Goal: Find specific page/section

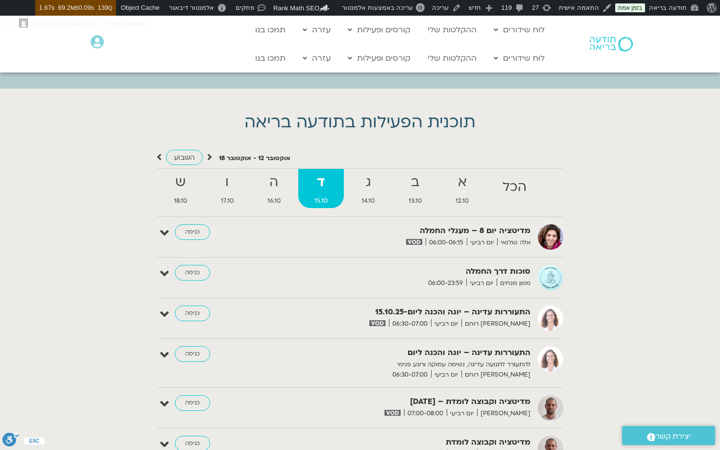
scroll to position [1356, 0]
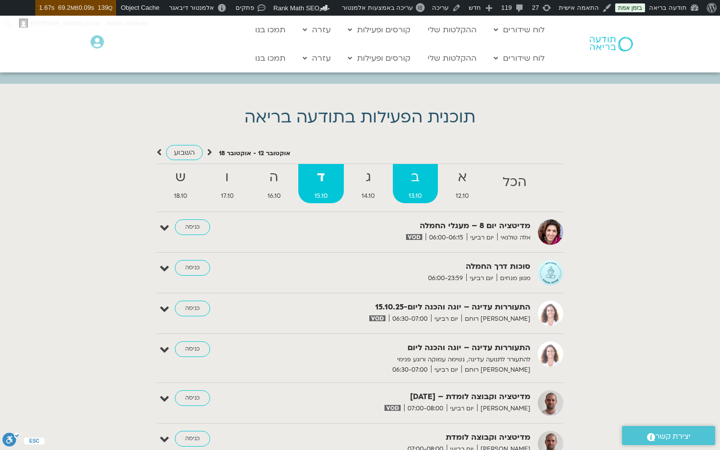
click at [413, 184] on strong "ב" at bounding box center [415, 177] width 45 height 22
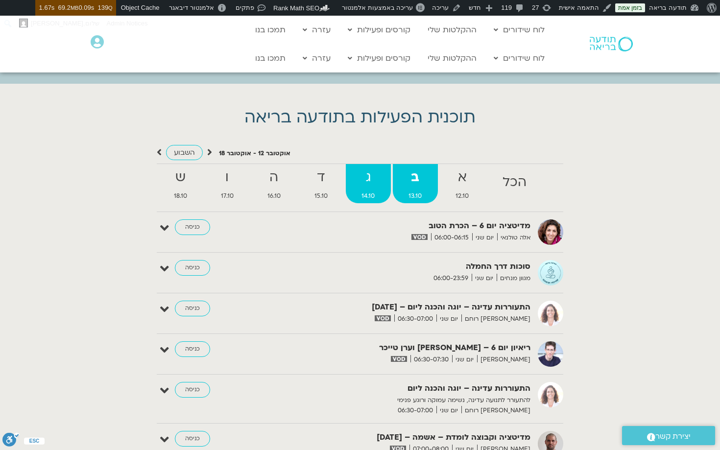
click at [375, 182] on strong "ג" at bounding box center [368, 177] width 45 height 22
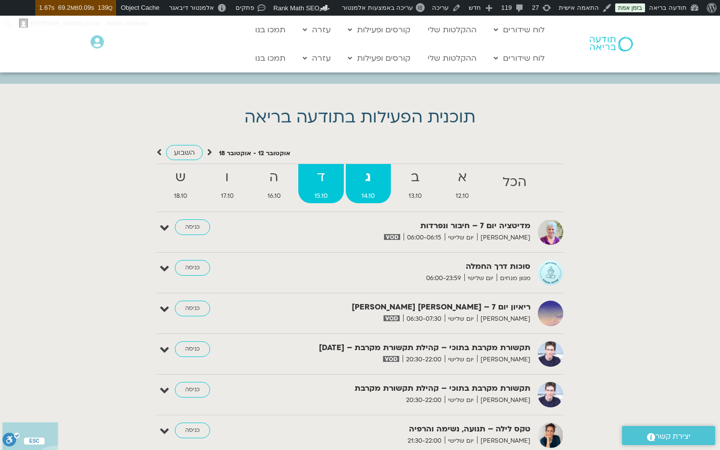
click at [329, 186] on strong "ד" at bounding box center [320, 177] width 45 height 22
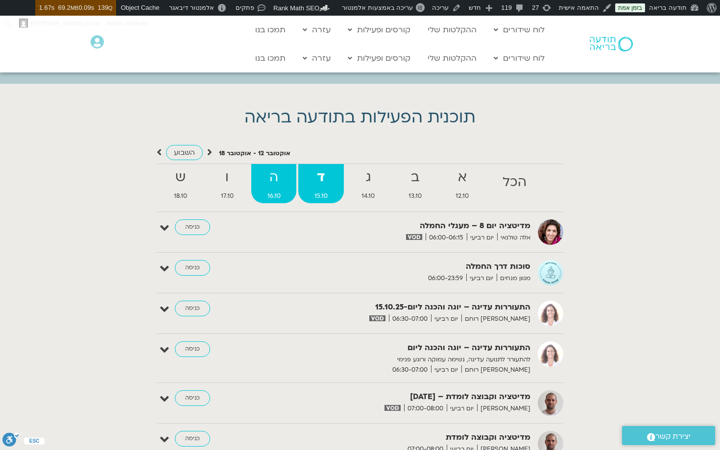
click at [285, 182] on strong "ה" at bounding box center [273, 177] width 45 height 22
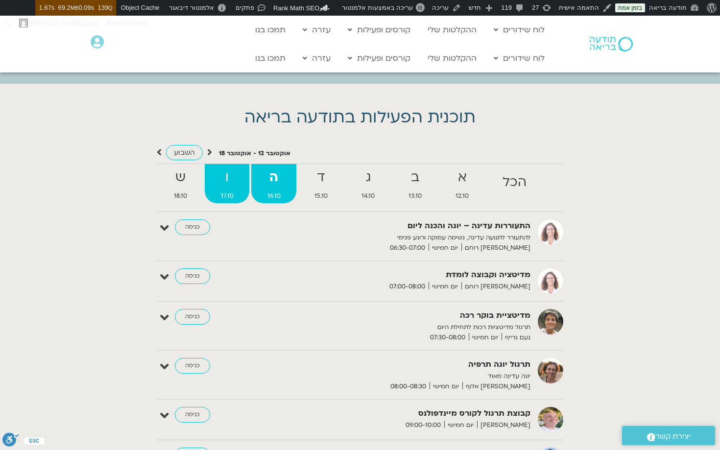
click at [227, 183] on strong "ו" at bounding box center [227, 177] width 45 height 22
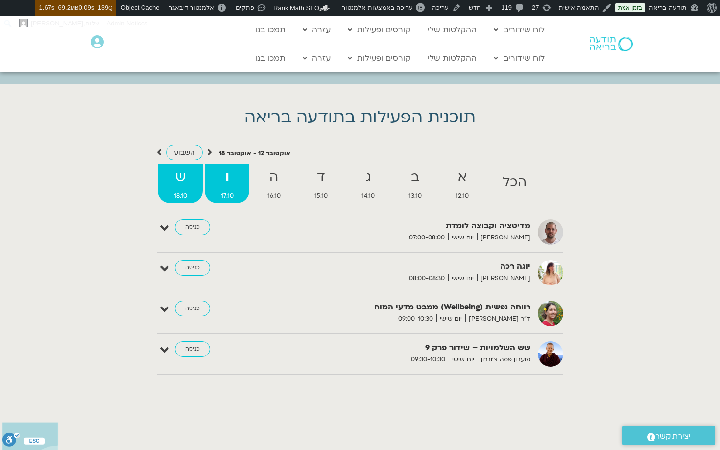
click at [185, 185] on strong "ש" at bounding box center [180, 177] width 45 height 22
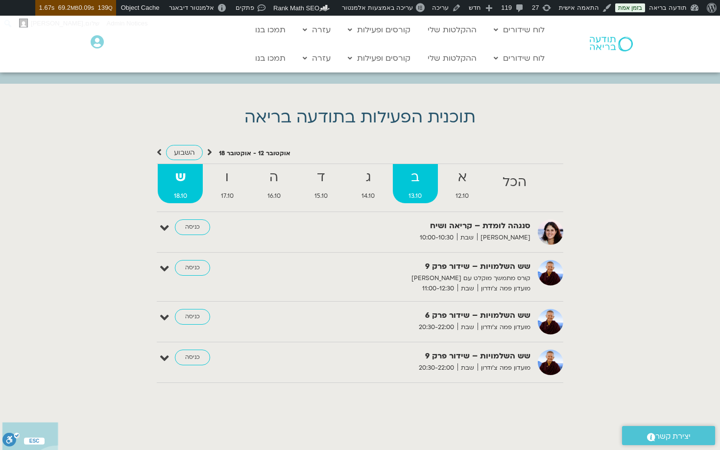
click at [422, 188] on strong "ב" at bounding box center [415, 177] width 45 height 22
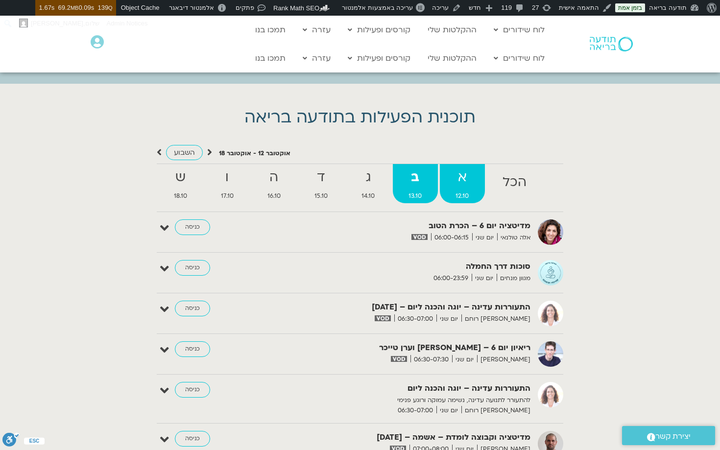
click at [467, 183] on strong "א" at bounding box center [462, 177] width 45 height 22
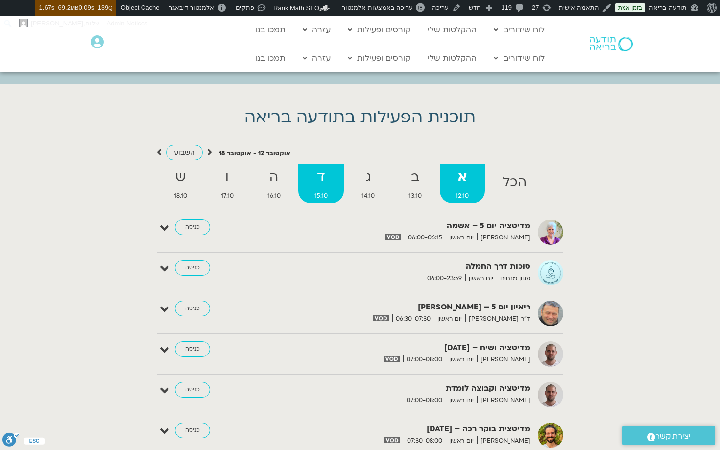
click at [313, 184] on strong "ד" at bounding box center [320, 177] width 45 height 22
